Goal: Transaction & Acquisition: Purchase product/service

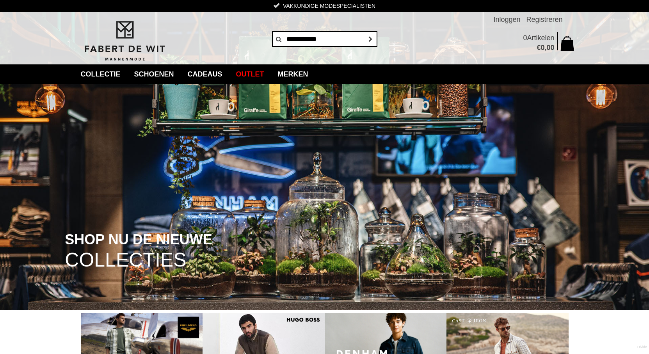
type input "**********"
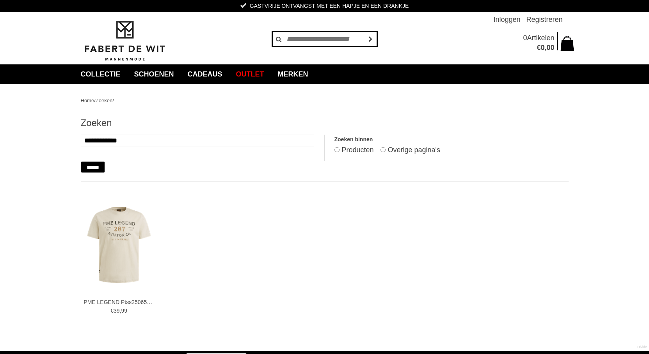
click at [300, 41] on input "text" at bounding box center [324, 39] width 105 height 16
type input "**********"
